Goal: Find specific fact: Find contact information

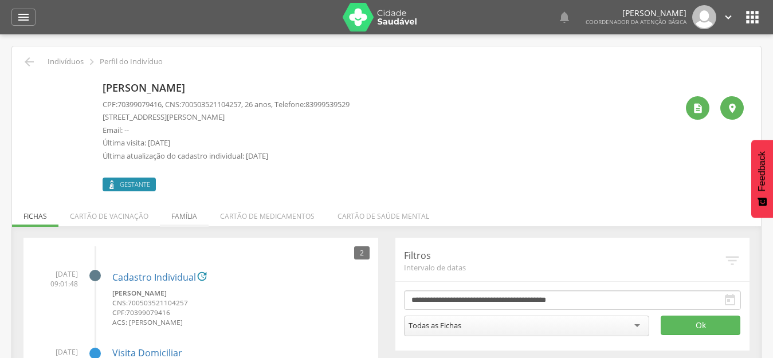
click at [192, 213] on li "Família" at bounding box center [184, 213] width 49 height 27
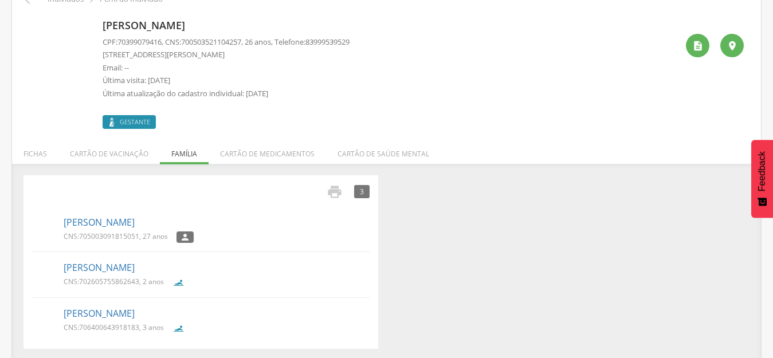
scroll to position [65, 0]
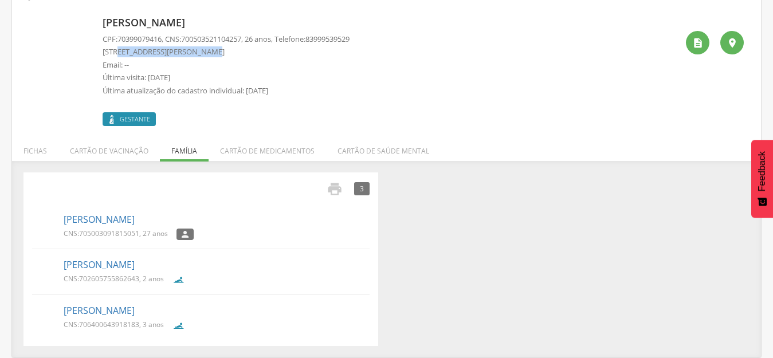
drag, startPoint x: 204, startPoint y: 52, endPoint x: 117, endPoint y: 52, distance: 86.5
click at [117, 52] on p "[STREET_ADDRESS][PERSON_NAME]" at bounding box center [226, 51] width 247 height 11
copy p "[PERSON_NAME]"
drag, startPoint x: 335, startPoint y: 41, endPoint x: 321, endPoint y: 41, distance: 13.8
click at [321, 41] on div "[PERSON_NAME] CPF: 70399079416 , CNS: [PHONE_NUMBER] , 26 anos, Telefone: [PHON…" at bounding box center [390, 69] width 575 height 114
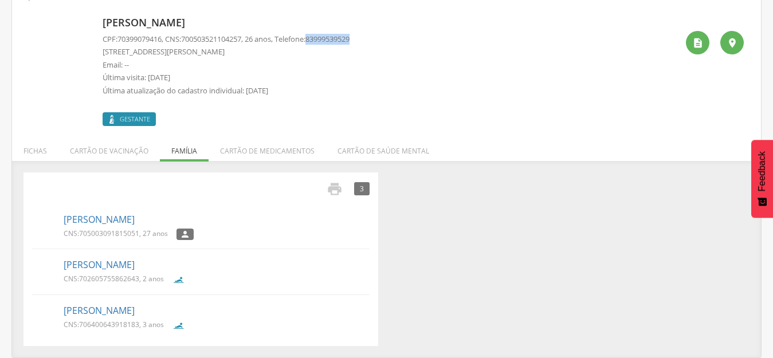
copy span "83999539529"
drag, startPoint x: 203, startPoint y: 53, endPoint x: 115, endPoint y: 54, distance: 88.3
click at [115, 54] on p "[STREET_ADDRESS][PERSON_NAME]" at bounding box center [226, 51] width 247 height 11
copy p "[PERSON_NAME]"
